Goal: Task Accomplishment & Management: Use online tool/utility

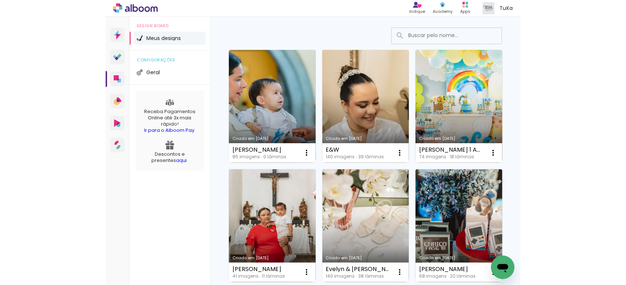
scroll to position [91, 0]
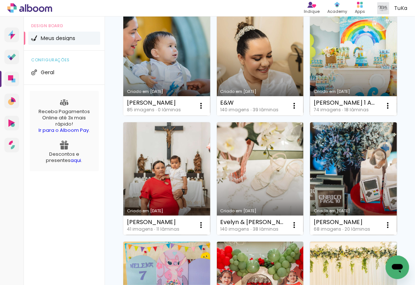
click at [310, 116] on link "Criado em [DATE]" at bounding box center [353, 59] width 87 height 113
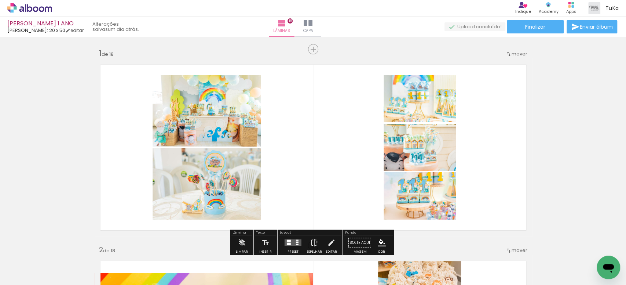
scroll to position [8, 0]
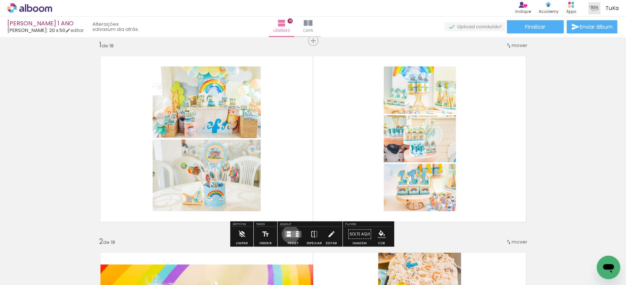
click at [289, 233] on quentale-layouter at bounding box center [293, 234] width 17 height 7
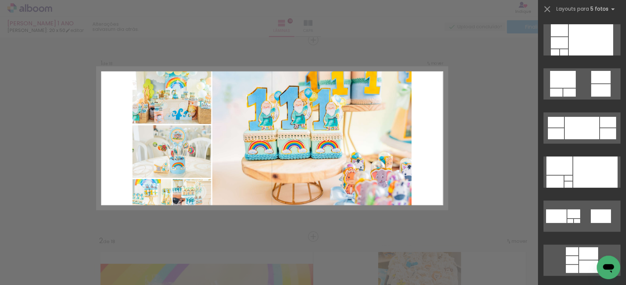
scroll to position [159, 0]
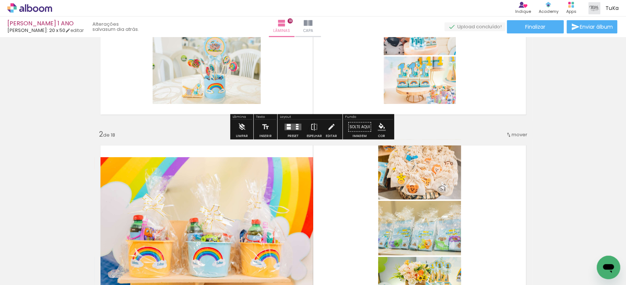
scroll to position [13, 0]
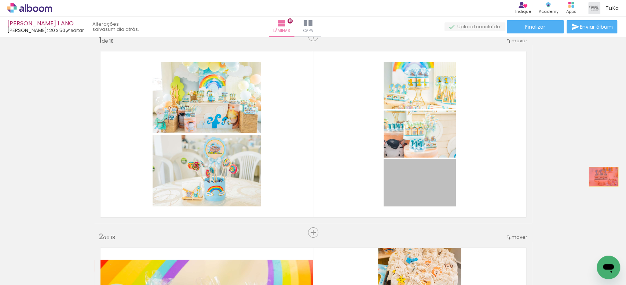
drag, startPoint x: 443, startPoint y: 182, endPoint x: 533, endPoint y: 164, distance: 91.6
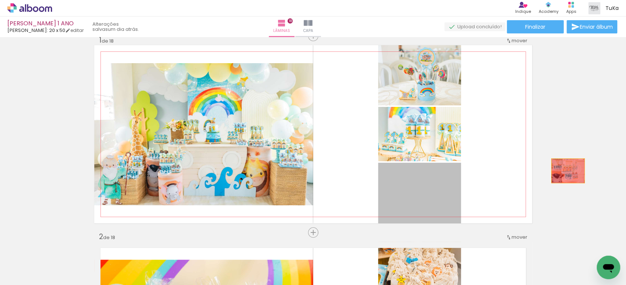
drag, startPoint x: 440, startPoint y: 183, endPoint x: 576, endPoint y: 168, distance: 137.0
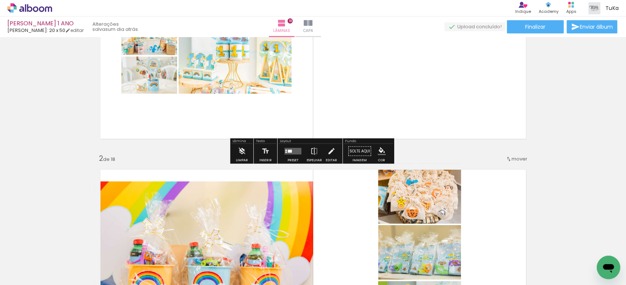
scroll to position [216, 0]
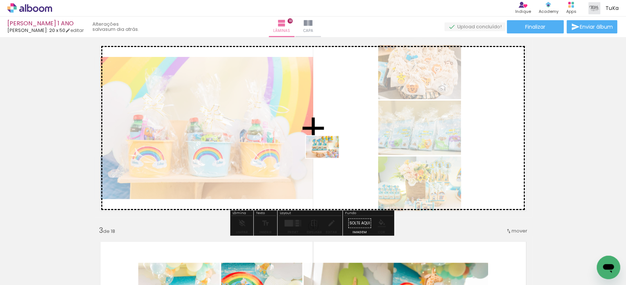
drag, startPoint x: 203, startPoint y: 255, endPoint x: 280, endPoint y: 182, distance: 105.9
click at [328, 157] on quentale-workspace at bounding box center [313, 142] width 626 height 285
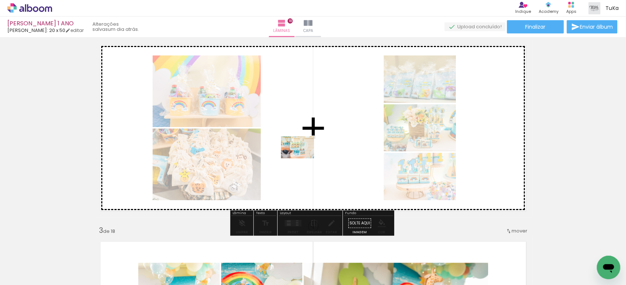
drag, startPoint x: 130, startPoint y: 257, endPoint x: 295, endPoint y: 156, distance: 193.8
click at [304, 157] on quentale-workspace at bounding box center [313, 142] width 626 height 285
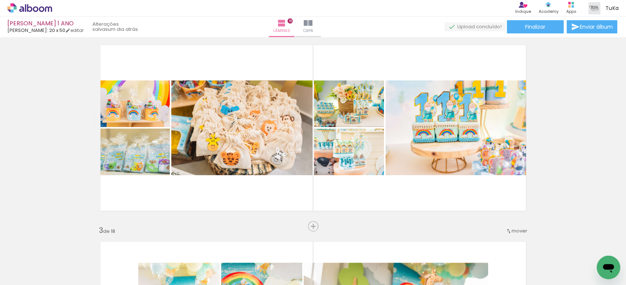
click at [33, 263] on input "Todas as fotos" at bounding box center [21, 262] width 28 height 6
click at [0, 0] on slot "Não utilizadas" at bounding box center [0, 0] width 0 height 0
type input "Não utilizadas"
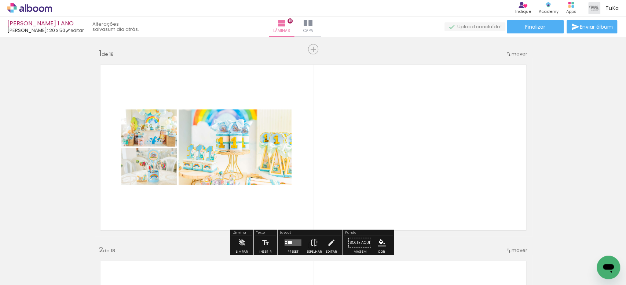
scroll to position [45, 0]
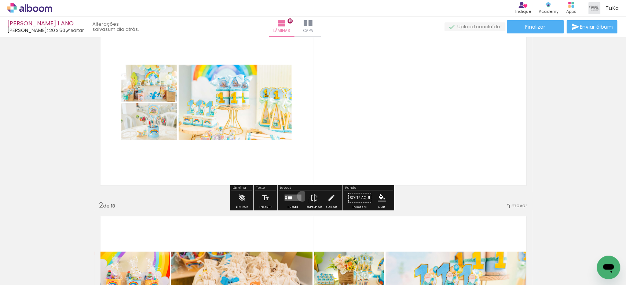
click at [300, 195] on div at bounding box center [293, 197] width 20 height 15
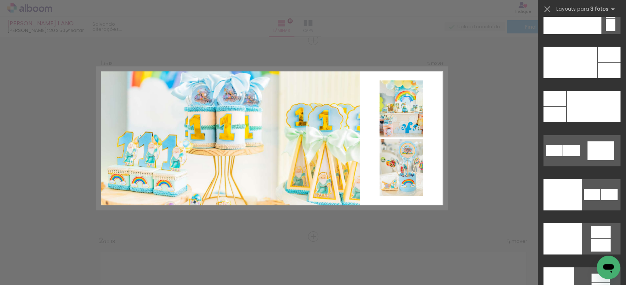
scroll to position [8702, 0]
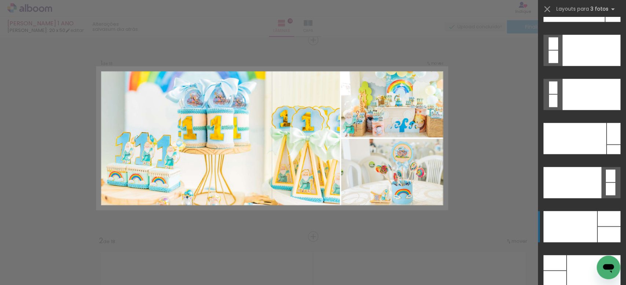
click at [586, 154] on div at bounding box center [575, 138] width 63 height 31
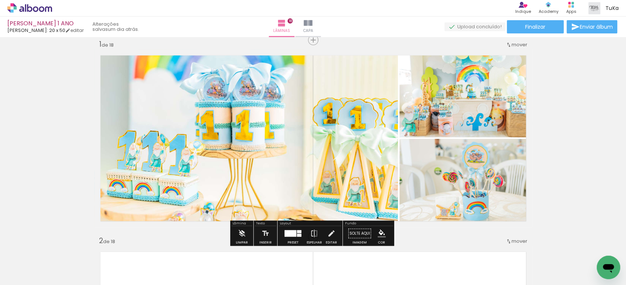
drag, startPoint x: 474, startPoint y: 105, endPoint x: 320, endPoint y: 107, distance: 154.1
click at [0, 0] on slot at bounding box center [0, 0] width 0 height 0
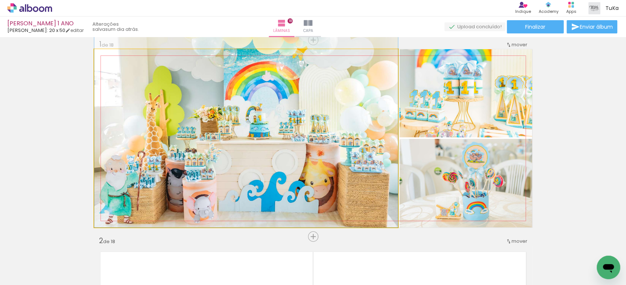
drag, startPoint x: 335, startPoint y: 167, endPoint x: 336, endPoint y: 152, distance: 14.4
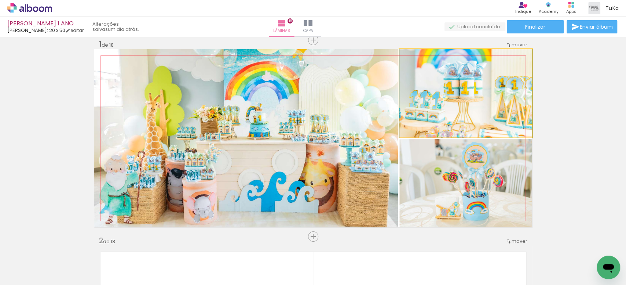
drag, startPoint x: 490, startPoint y: 103, endPoint x: 475, endPoint y: 113, distance: 17.4
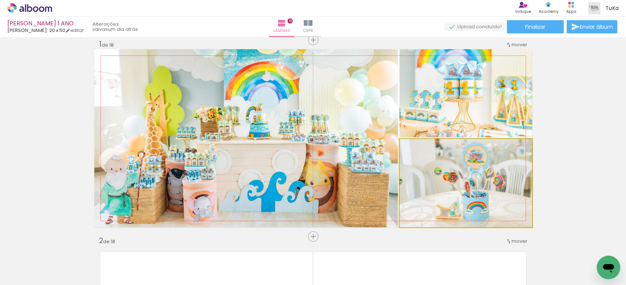
drag, startPoint x: 478, startPoint y: 195, endPoint x: 478, endPoint y: 110, distance: 84.7
click at [0, 0] on slot at bounding box center [0, 0] width 0 height 0
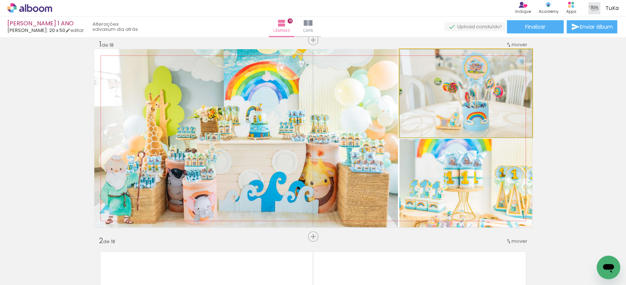
drag, startPoint x: 479, startPoint y: 106, endPoint x: 480, endPoint y: 115, distance: 8.4
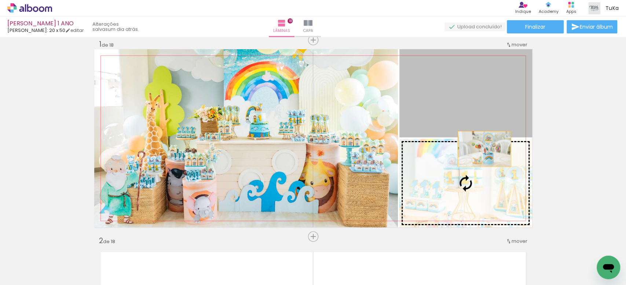
drag, startPoint x: 483, startPoint y: 110, endPoint x: 482, endPoint y: 154, distance: 43.7
click at [0, 0] on slot at bounding box center [0, 0] width 0 height 0
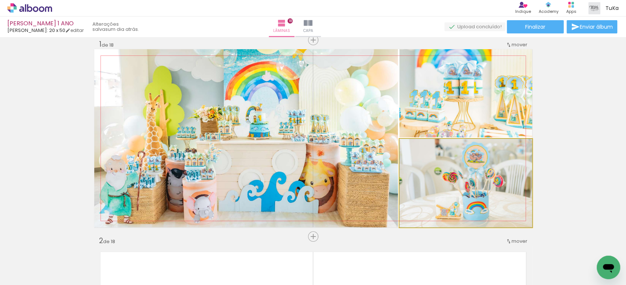
drag, startPoint x: 485, startPoint y: 186, endPoint x: 484, endPoint y: 166, distance: 19.8
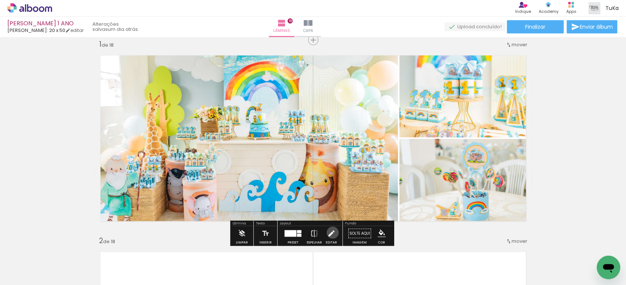
click at [331, 232] on iron-icon at bounding box center [331, 233] width 8 height 15
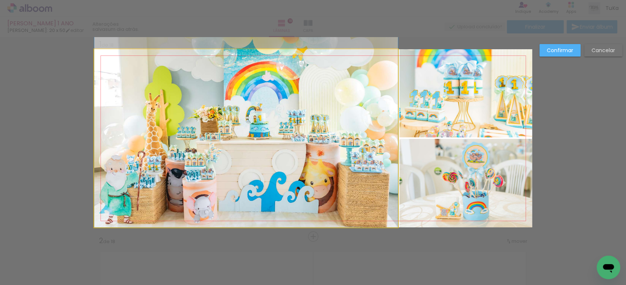
click at [160, 129] on quentale-photo at bounding box center [246, 138] width 304 height 178
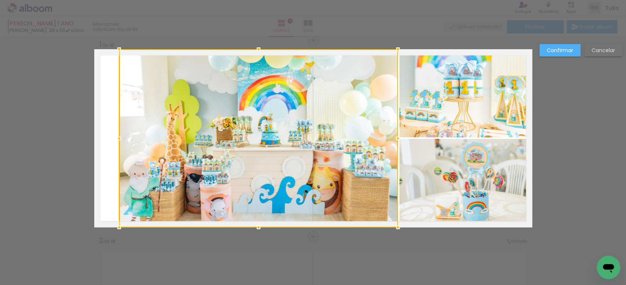
drag, startPoint x: 91, startPoint y: 138, endPoint x: 118, endPoint y: 135, distance: 26.9
click at [116, 136] on div at bounding box center [119, 138] width 15 height 15
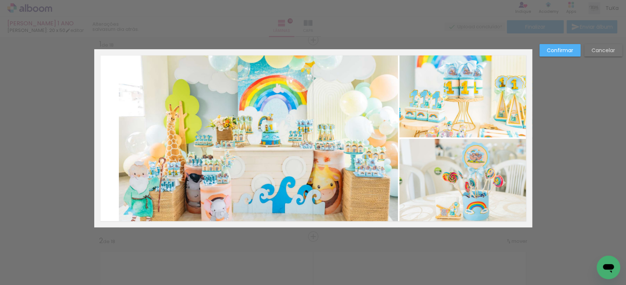
click at [389, 138] on quentale-photo at bounding box center [258, 138] width 279 height 178
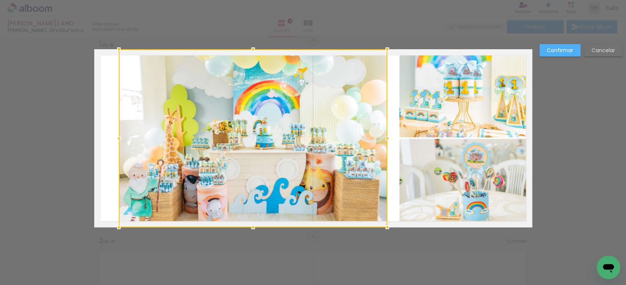
drag, startPoint x: 395, startPoint y: 137, endPoint x: 384, endPoint y: 134, distance: 11.1
click at [384, 134] on div at bounding box center [387, 138] width 15 height 15
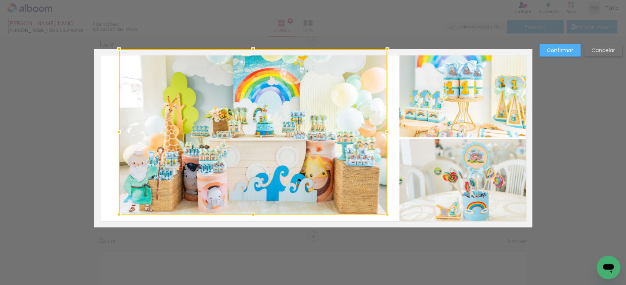
drag, startPoint x: 251, startPoint y: 229, endPoint x: 256, endPoint y: 216, distance: 13.8
click at [256, 216] on div at bounding box center [253, 214] width 15 height 15
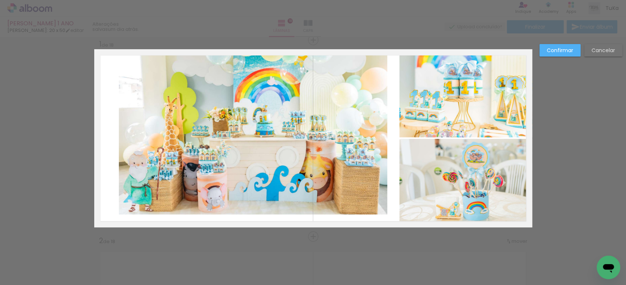
click at [256, 55] on quentale-photo at bounding box center [253, 131] width 268 height 165
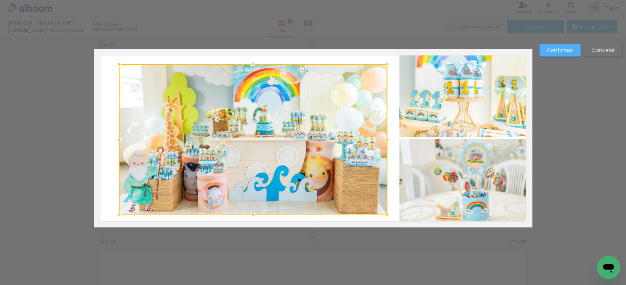
drag, startPoint x: 253, startPoint y: 50, endPoint x: 253, endPoint y: 65, distance: 15.0
click at [253, 65] on div at bounding box center [253, 64] width 15 height 15
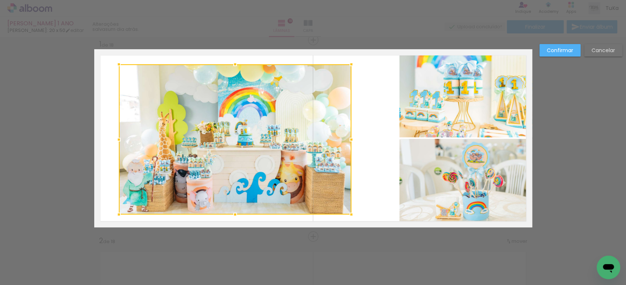
drag, startPoint x: 385, startPoint y: 139, endPoint x: 349, endPoint y: 138, distance: 36.3
click at [349, 138] on div at bounding box center [351, 139] width 15 height 15
click at [0, 0] on slot "Cancelar" at bounding box center [0, 0] width 0 height 0
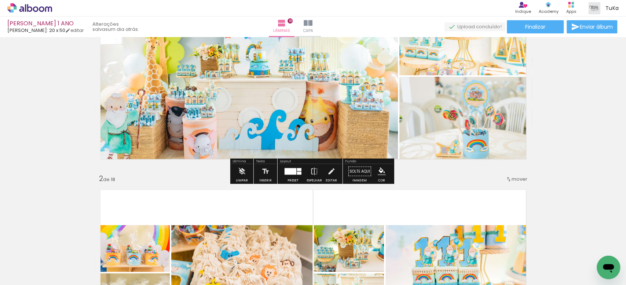
scroll to position [73, 0]
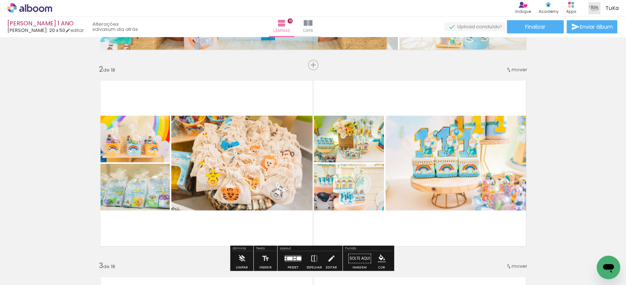
scroll to position [177, 0]
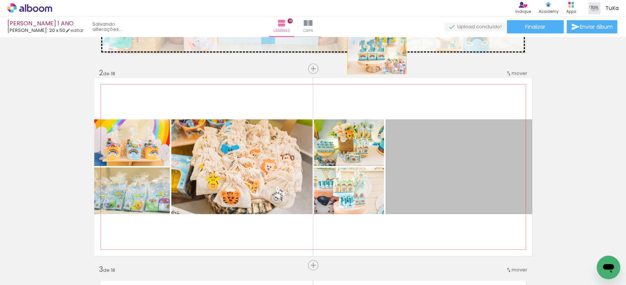
drag, startPoint x: 421, startPoint y: 173, endPoint x: 369, endPoint y: 58, distance: 126.2
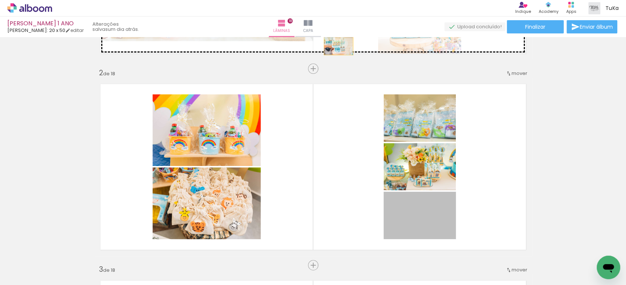
drag, startPoint x: 422, startPoint y: 228, endPoint x: 336, endPoint y: 45, distance: 201.8
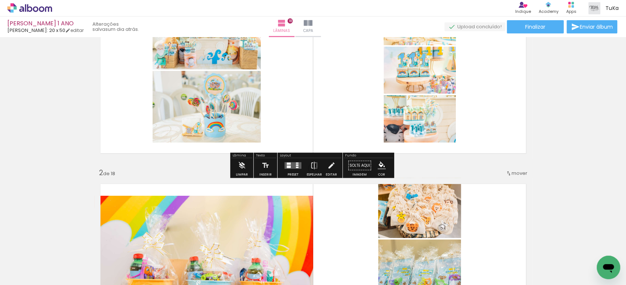
scroll to position [76, 0]
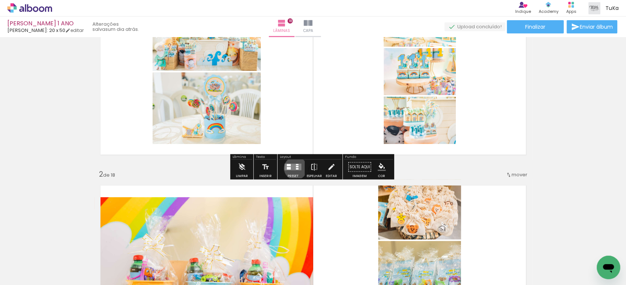
click at [296, 168] on div at bounding box center [297, 168] width 3 height 1
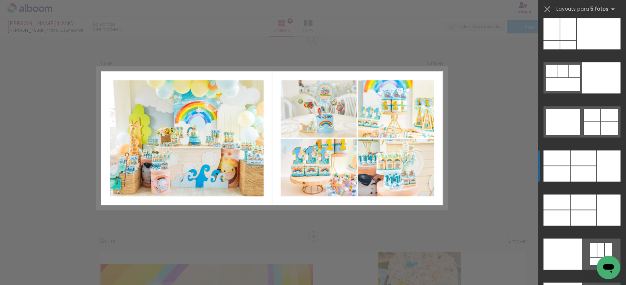
scroll to position [19497, 0]
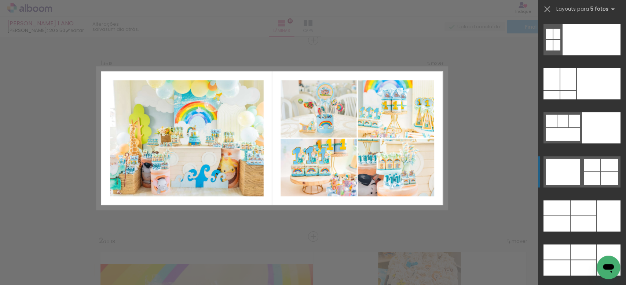
click at [576, 90] on div at bounding box center [568, 79] width 16 height 22
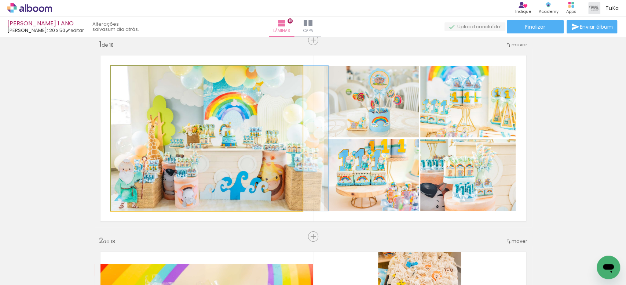
drag, startPoint x: 270, startPoint y: 156, endPoint x: 288, endPoint y: 158, distance: 17.3
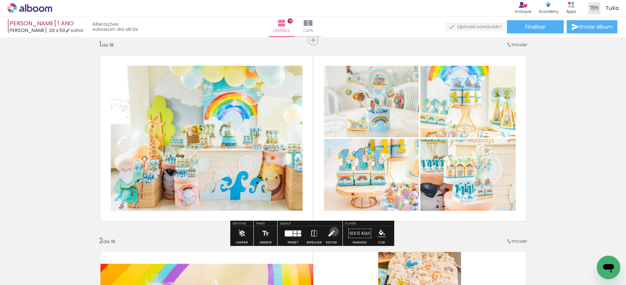
click at [332, 231] on iron-icon at bounding box center [331, 233] width 8 height 15
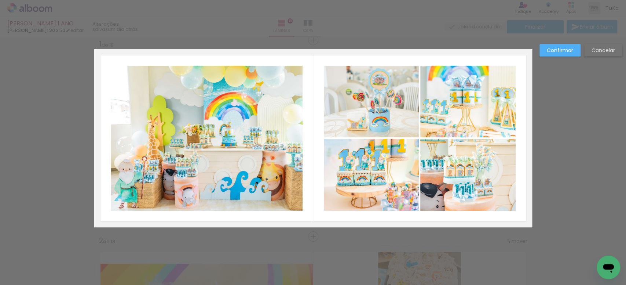
click at [299, 138] on quentale-photo at bounding box center [207, 138] width 192 height 145
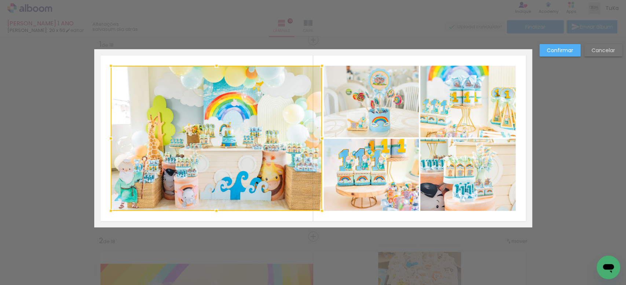
drag, startPoint x: 300, startPoint y: 138, endPoint x: 319, endPoint y: 139, distance: 19.5
click at [319, 139] on div at bounding box center [322, 138] width 15 height 15
click at [548, 56] on paper-button "Confirmar" at bounding box center [560, 50] width 41 height 12
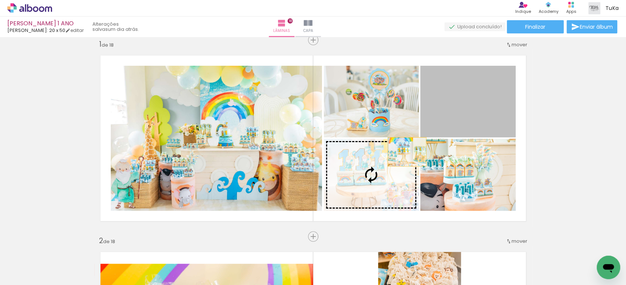
drag, startPoint x: 466, startPoint y: 98, endPoint x: 405, endPoint y: 151, distance: 81.3
click at [0, 0] on slot at bounding box center [0, 0] width 0 height 0
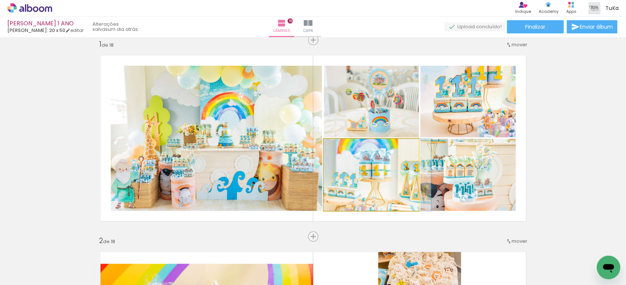
drag, startPoint x: 390, startPoint y: 173, endPoint x: 396, endPoint y: 169, distance: 6.9
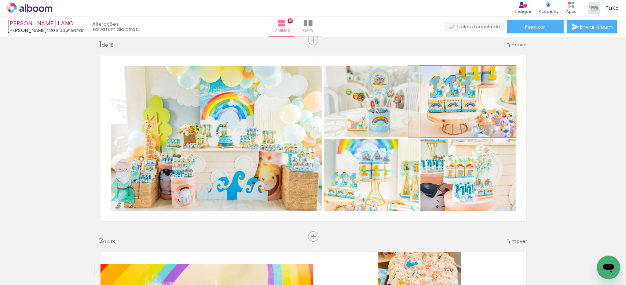
drag, startPoint x: 491, startPoint y: 114, endPoint x: 482, endPoint y: 117, distance: 8.8
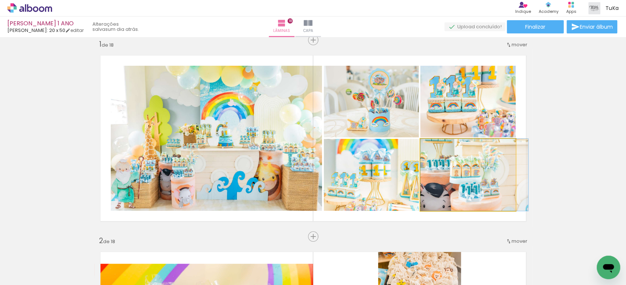
drag, startPoint x: 474, startPoint y: 175, endPoint x: 483, endPoint y: 171, distance: 9.4
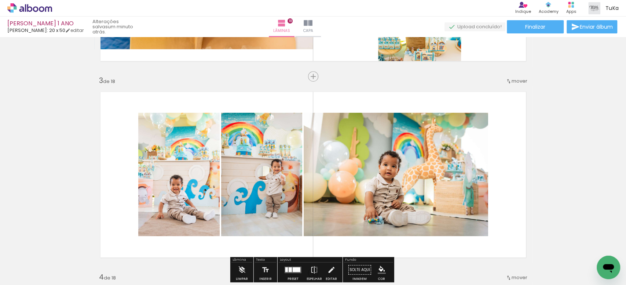
scroll to position [379, 0]
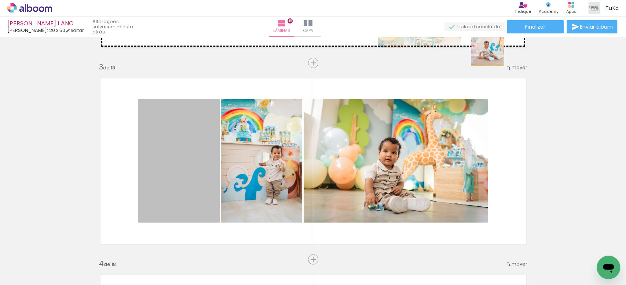
drag, startPoint x: 191, startPoint y: 162, endPoint x: 485, endPoint y: 41, distance: 318.4
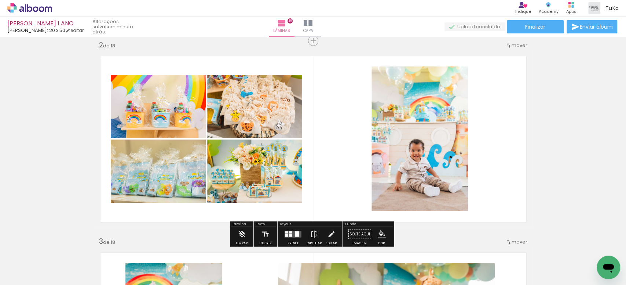
scroll to position [230, 0]
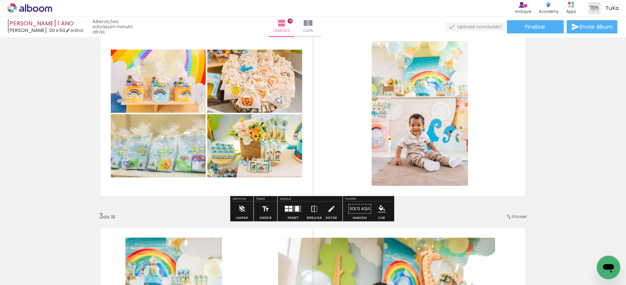
click at [296, 209] on div at bounding box center [297, 209] width 4 height 6
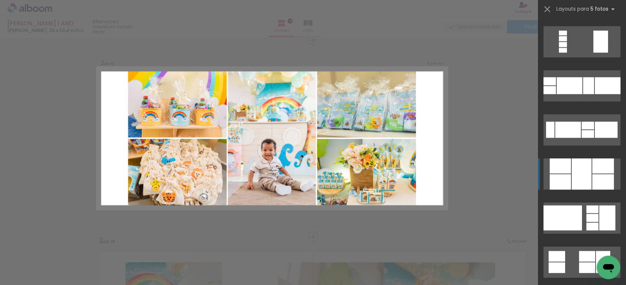
scroll to position [519, 0]
